Goal: Information Seeking & Learning: Find specific page/section

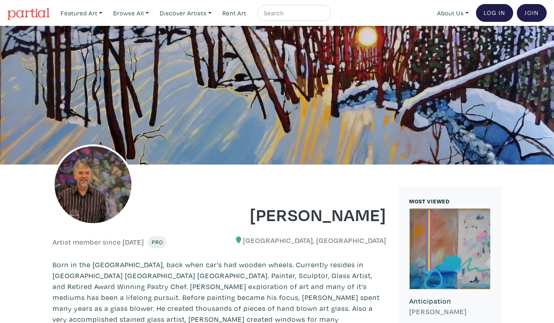
click at [41, 11] on img at bounding box center [28, 14] width 42 height 12
click at [487, 11] on link "Log In" at bounding box center [494, 13] width 37 height 18
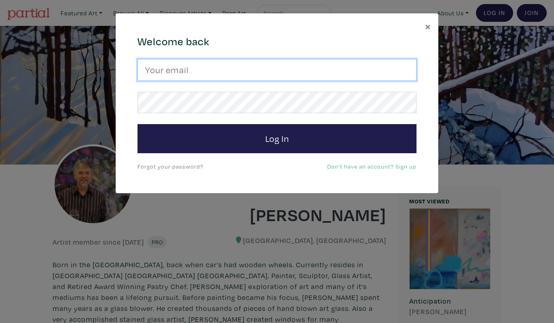
click at [387, 68] on input "email" at bounding box center [277, 70] width 279 height 22
type input "gordsellen@gmail.com"
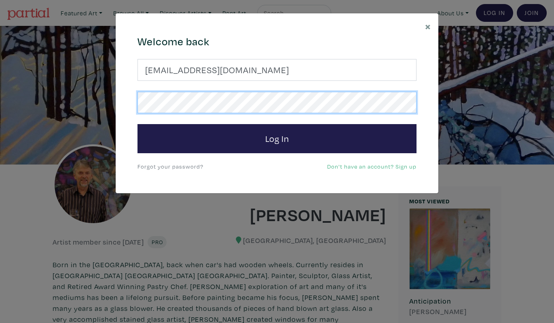
click at [277, 138] on button "Log In" at bounding box center [277, 138] width 279 height 29
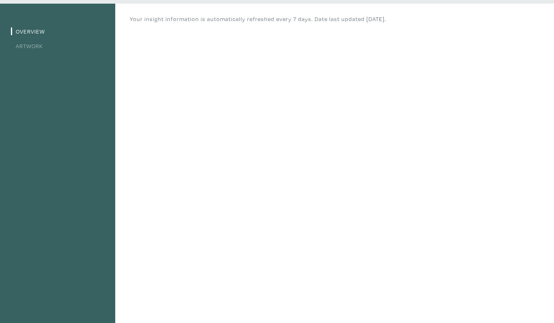
scroll to position [30, 0]
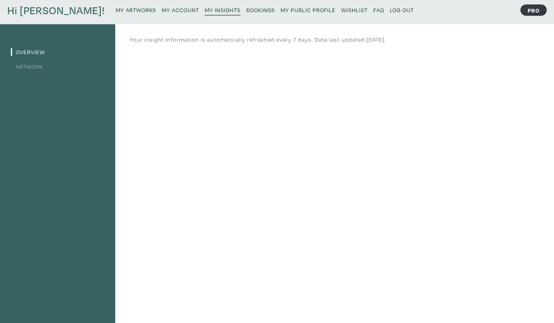
click at [34, 65] on link "Artwork" at bounding box center [27, 67] width 32 height 8
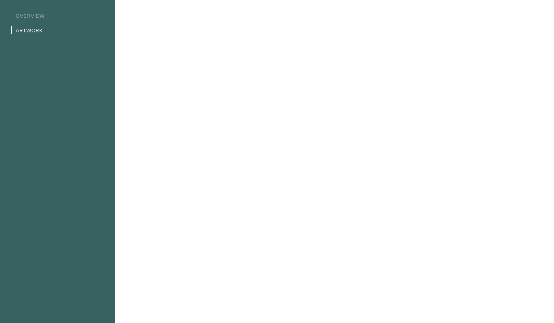
scroll to position [75, 0]
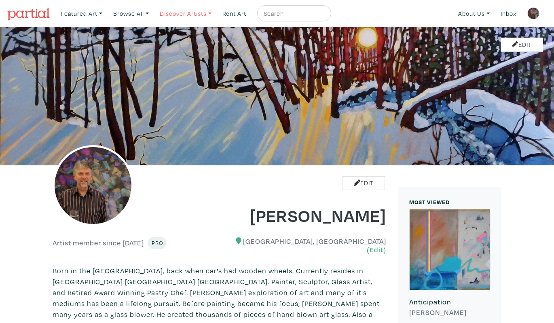
click at [194, 13] on link "Discover Artists" at bounding box center [185, 13] width 59 height 17
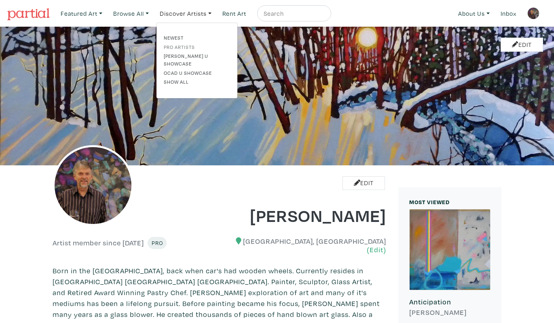
click at [188, 46] on link "Pro artists" at bounding box center [197, 46] width 66 height 7
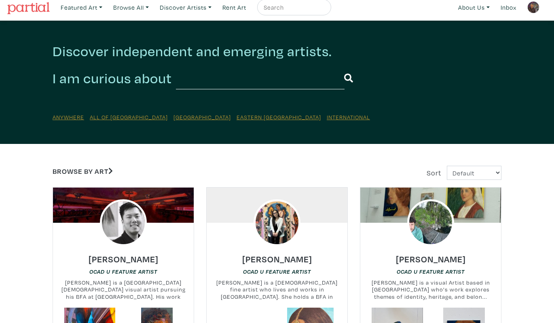
scroll to position [8, 0]
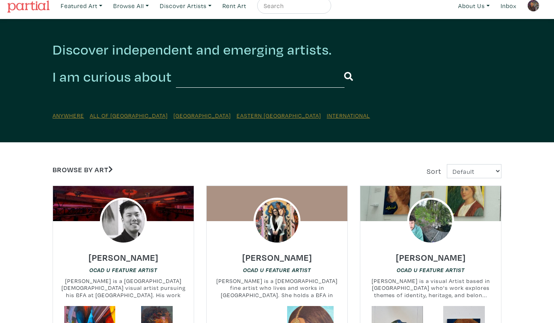
click at [222, 80] on input "text" at bounding box center [260, 77] width 169 height 22
type input "[PERSON_NAME]"
click at [311, 77] on input "[PERSON_NAME]" at bounding box center [260, 77] width 169 height 22
click at [349, 76] on button "submit" at bounding box center [348, 76] width 9 height 21
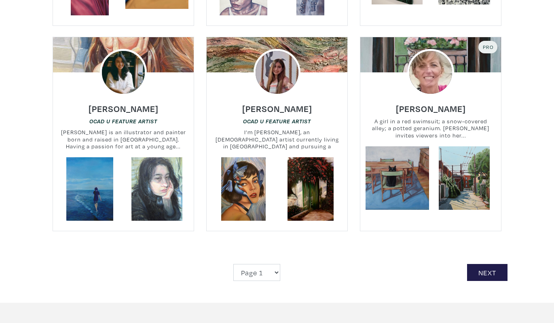
scroll to position [1823, 0]
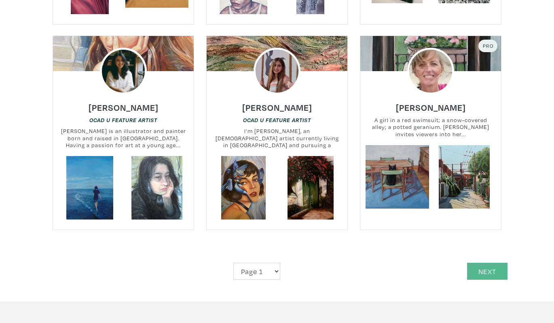
click at [483, 263] on link "Next" at bounding box center [487, 271] width 40 height 17
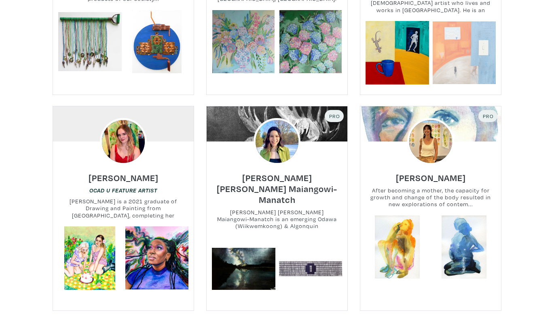
scroll to position [1795, 0]
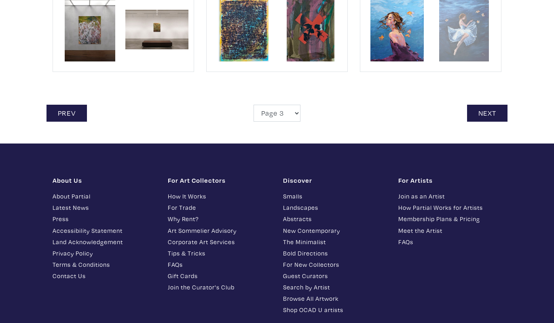
scroll to position [1965, 0]
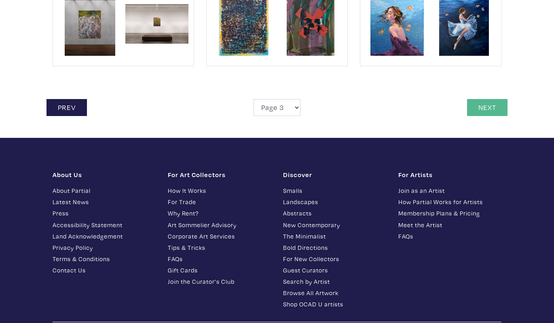
click at [494, 99] on link "Next" at bounding box center [487, 107] width 40 height 17
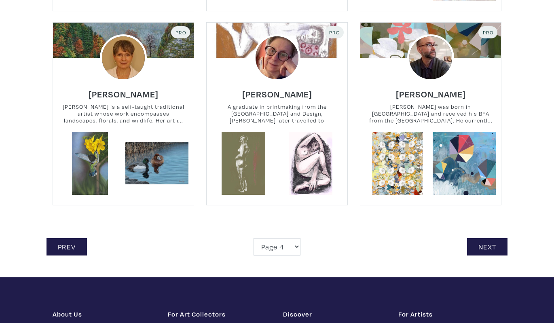
scroll to position [1805, 0]
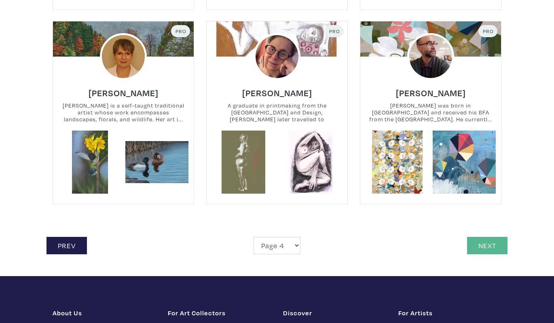
click at [487, 248] on link "Next" at bounding box center [487, 245] width 40 height 17
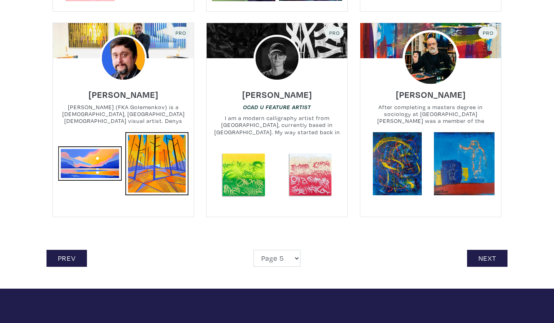
scroll to position [1805, 0]
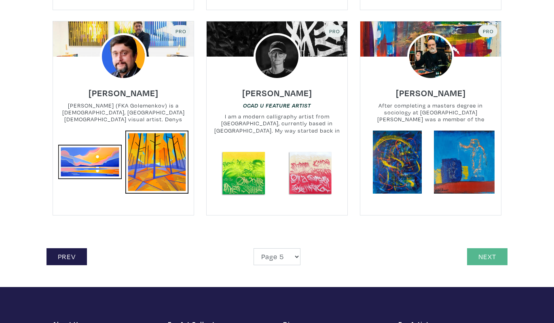
click at [499, 253] on link "Next" at bounding box center [487, 256] width 40 height 17
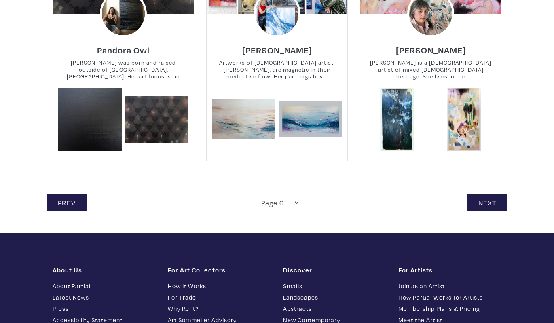
scroll to position [1825, 0]
